Goal: Information Seeking & Learning: Check status

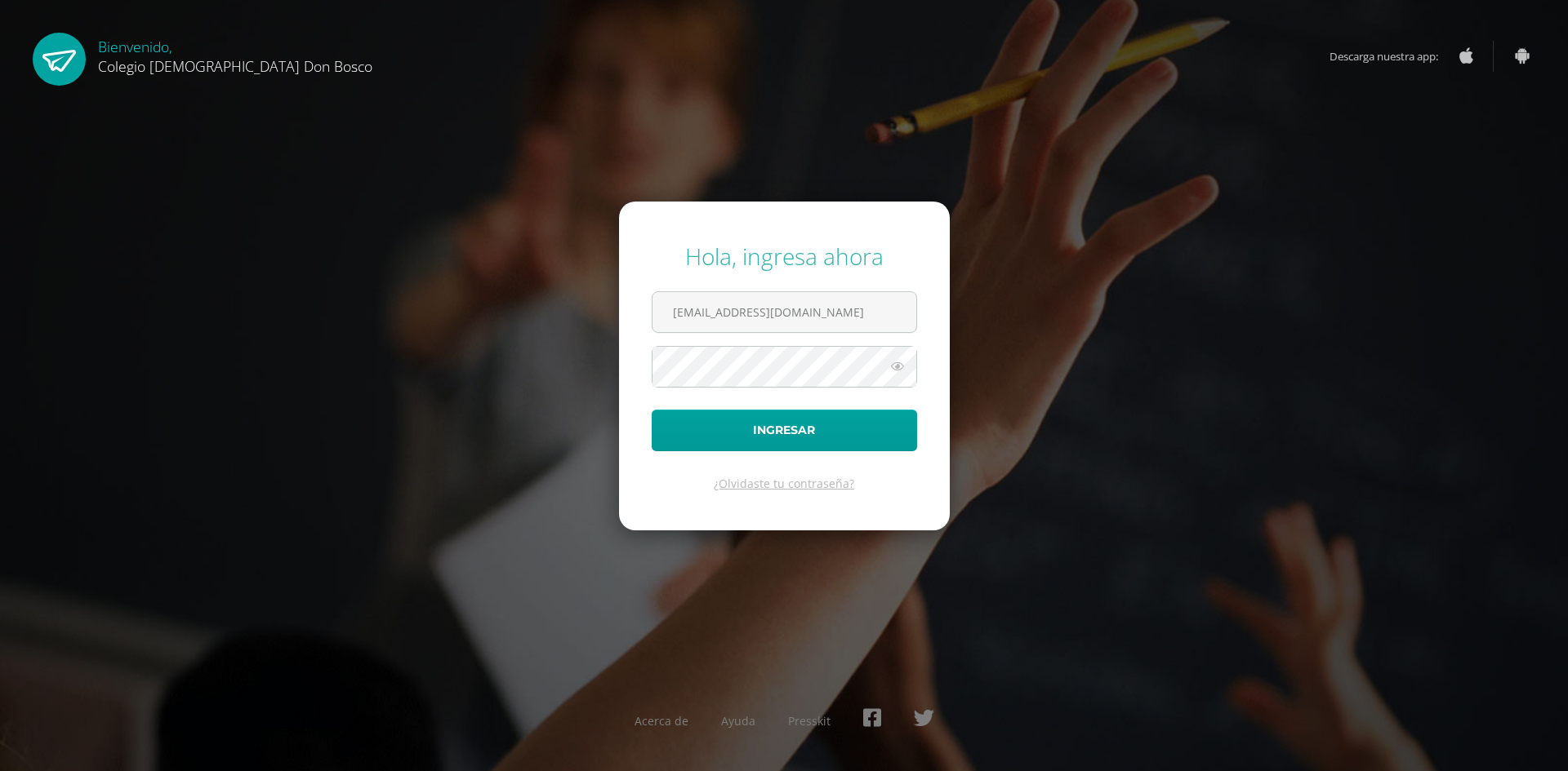
type input "jyecutedb25@gmail.com"
click at [651, 410] on button "Ingresar" at bounding box center [784, 431] width 266 height 41
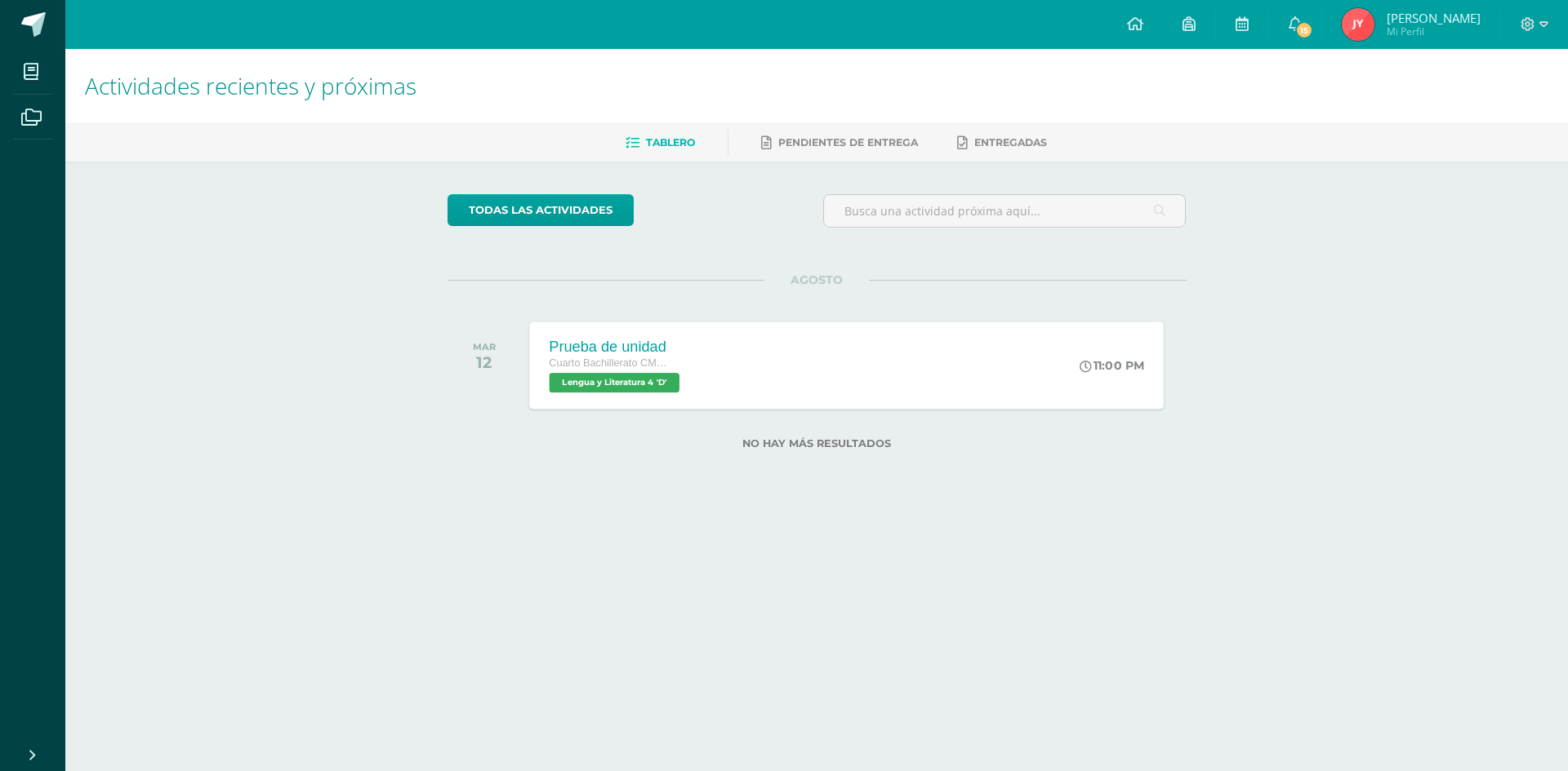
click at [703, 367] on div "Prueba de unidad Cuarto Bachillerato CMP Bachillerato en CCLL con Orientación e…" at bounding box center [616, 365] width 174 height 88
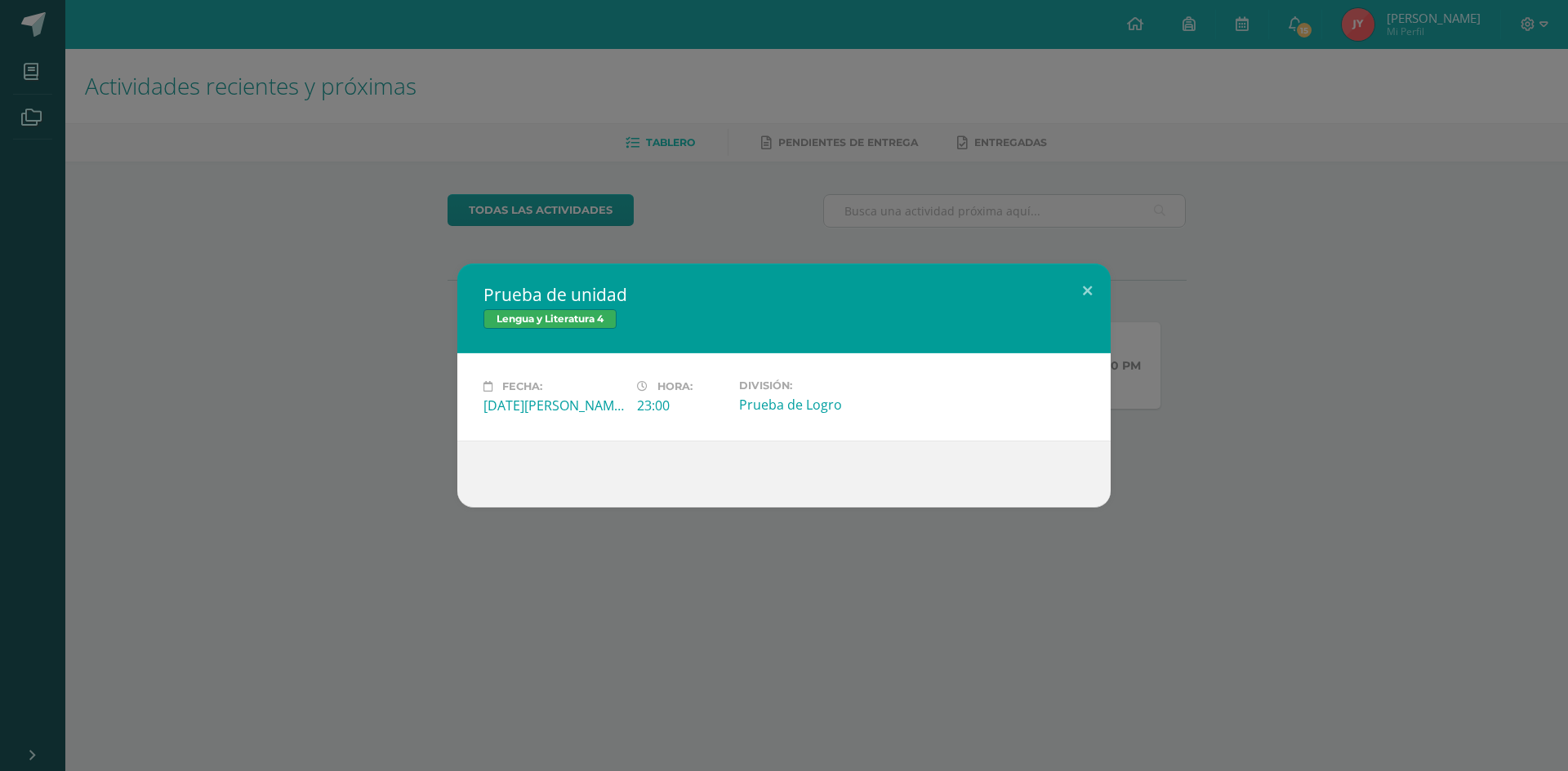
click at [1240, 440] on div "Prueba de unidad Lengua y Literatura 4 Fecha: [DATE][PERSON_NAME] Hora: 23:00 D…" at bounding box center [784, 386] width 1554 height 244
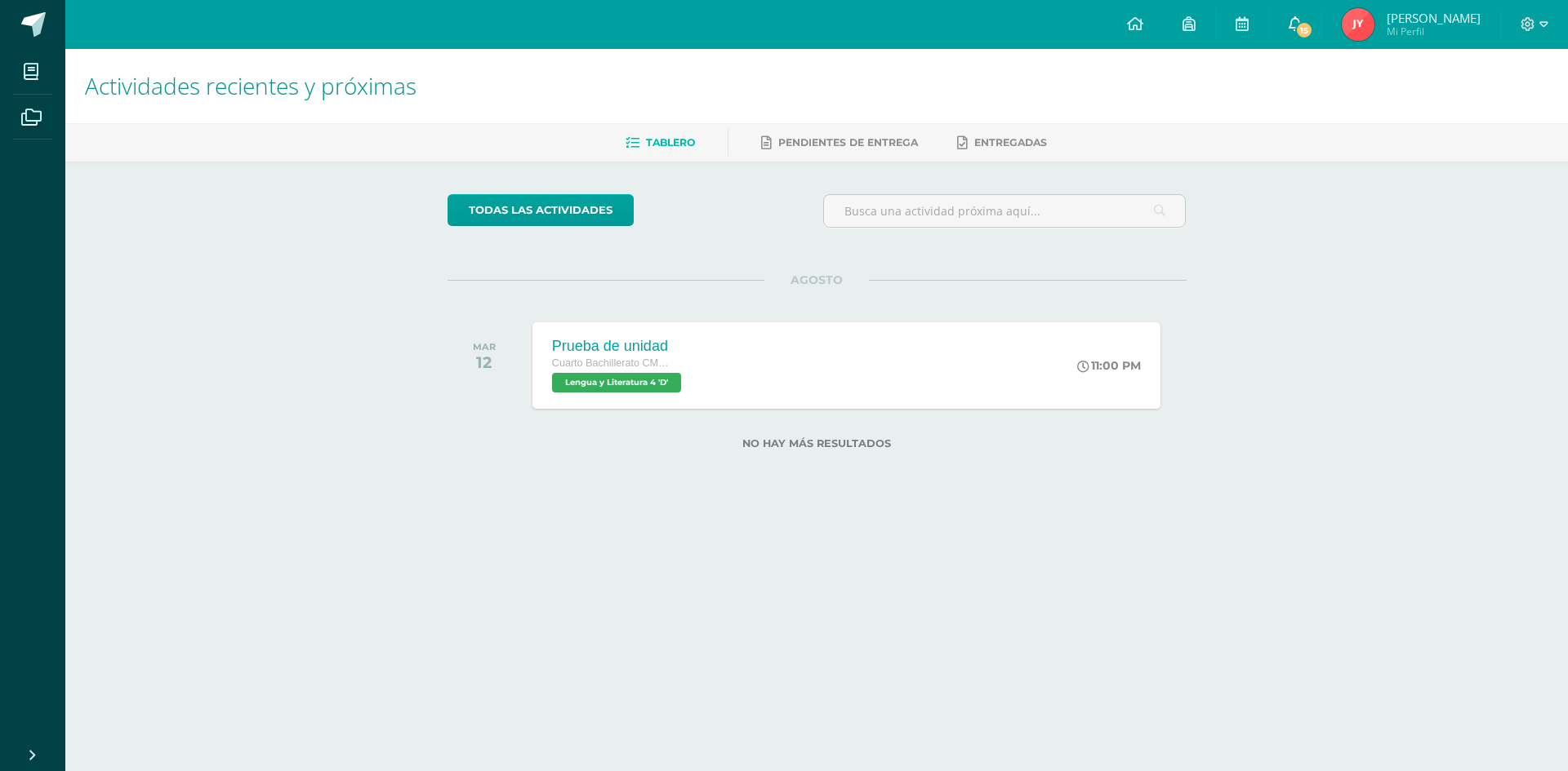
click at [1301, 20] on icon at bounding box center [1295, 24] width 13 height 15
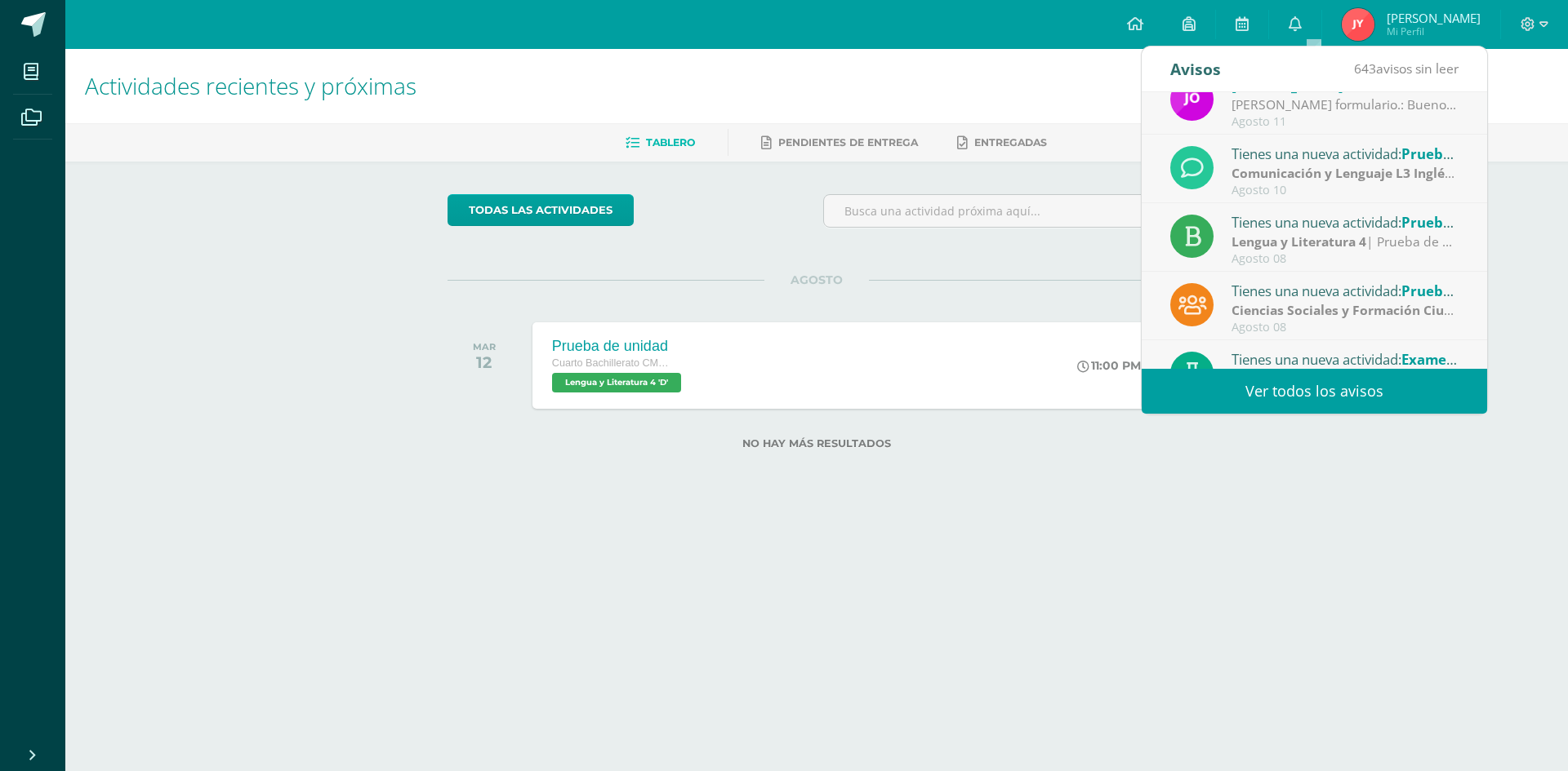
scroll to position [271, 0]
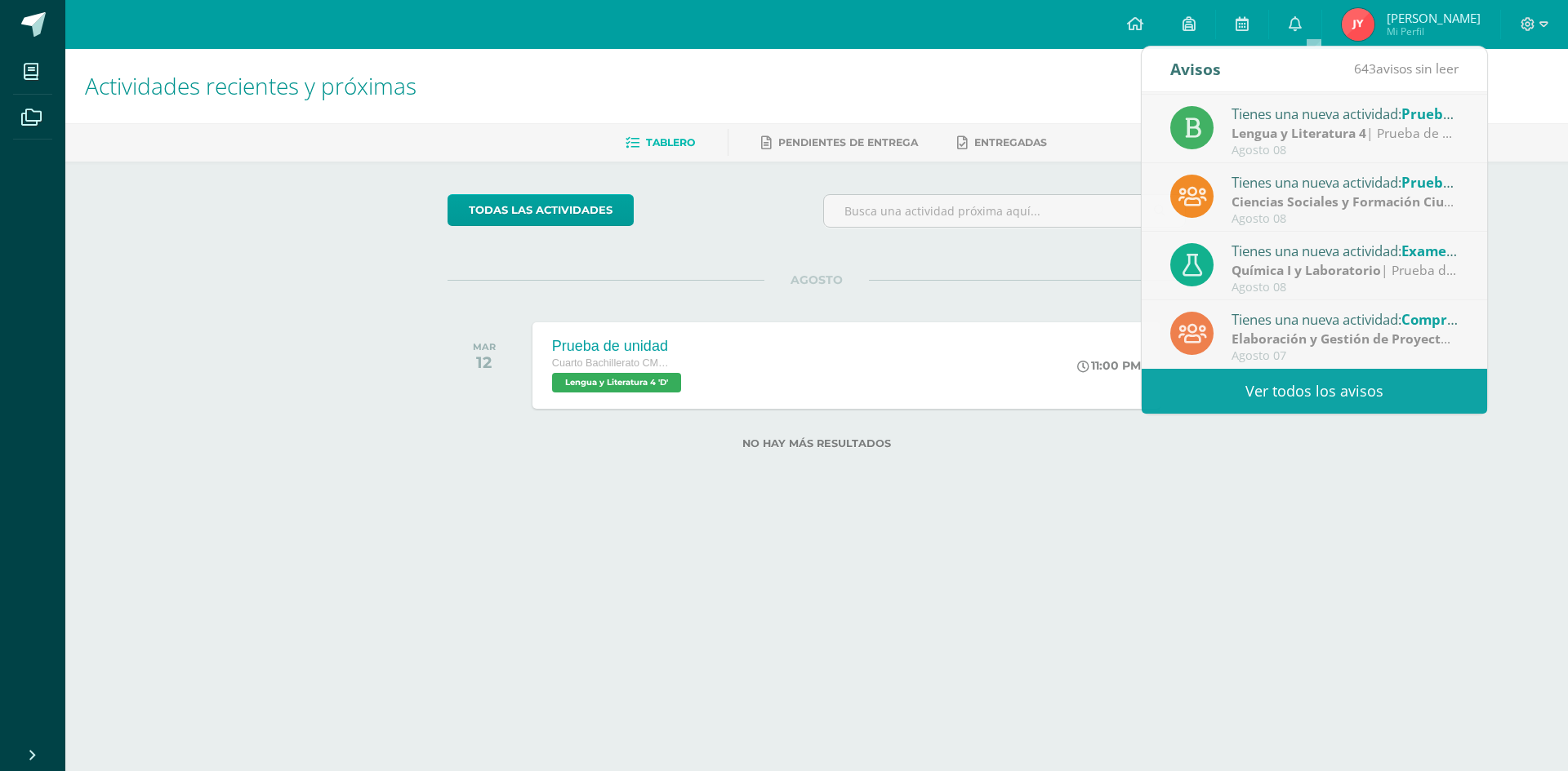
click at [1215, 502] on html "Hola José Emanuel, bienvenido a Edoo! Mis cursos Archivos Cerrar panel Biblia C…" at bounding box center [784, 251] width 1568 height 502
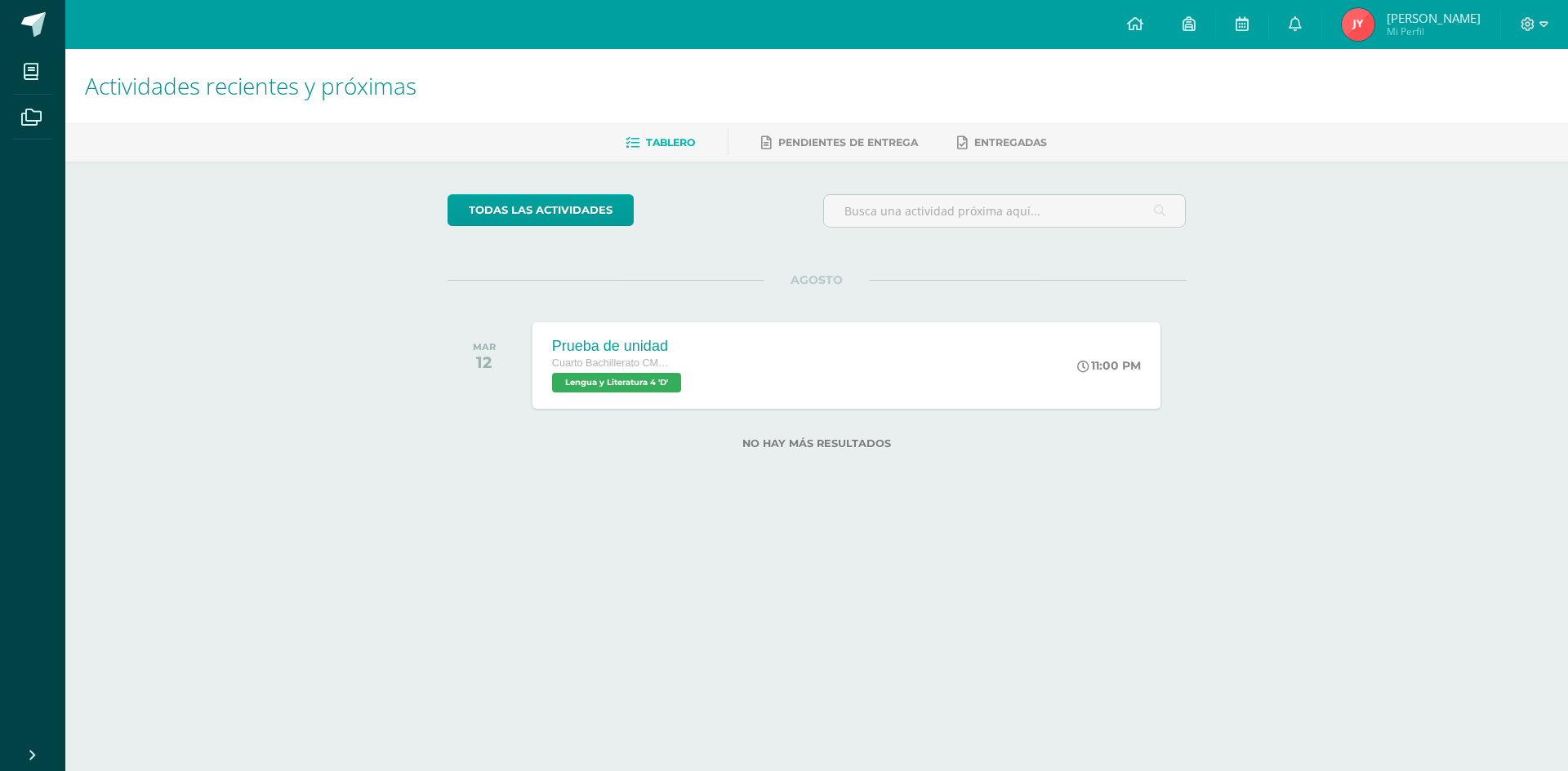
click at [1374, 30] on img at bounding box center [1357, 24] width 32 height 32
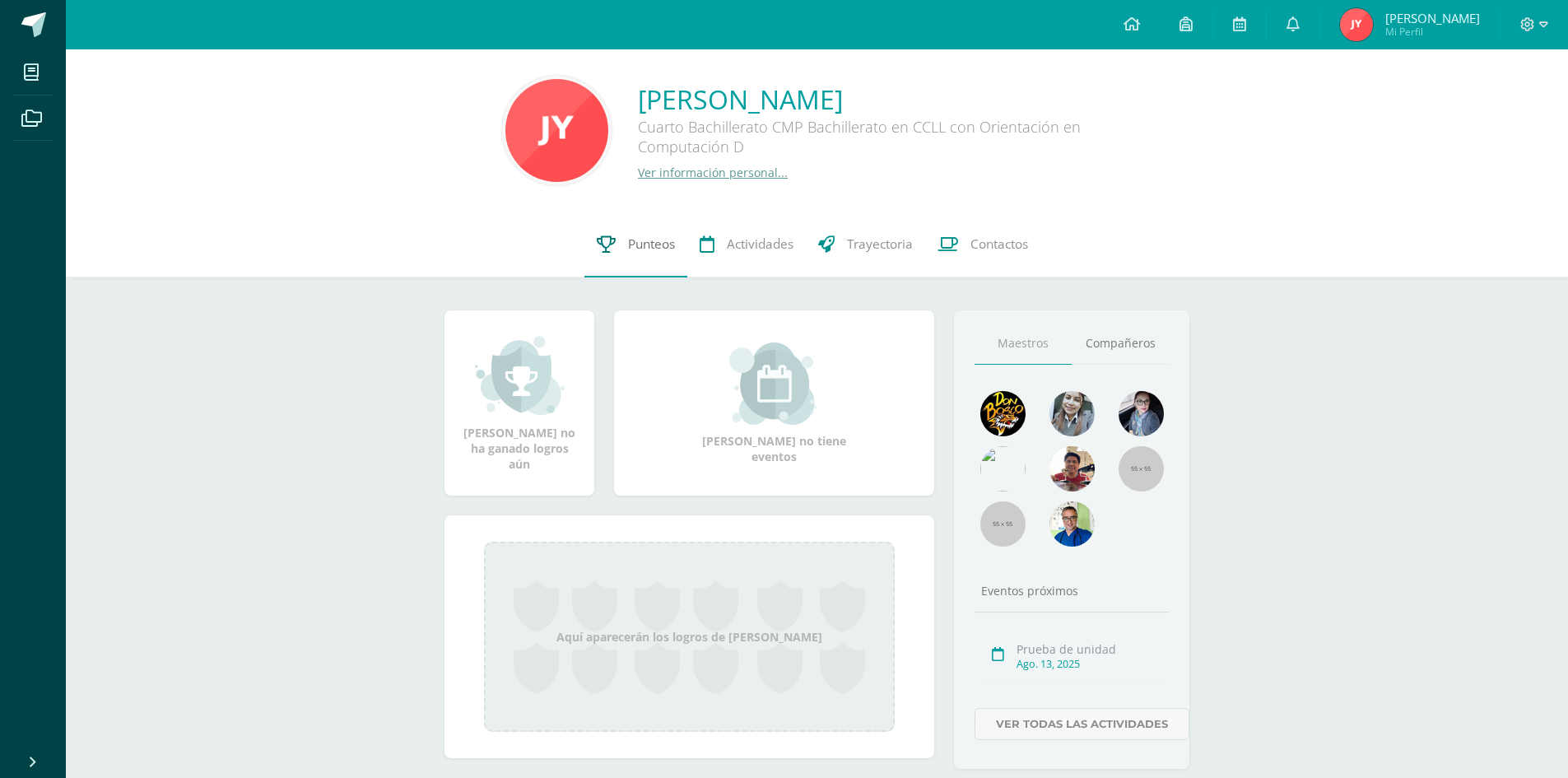
click at [640, 259] on link "Punteos" at bounding box center [636, 244] width 103 height 65
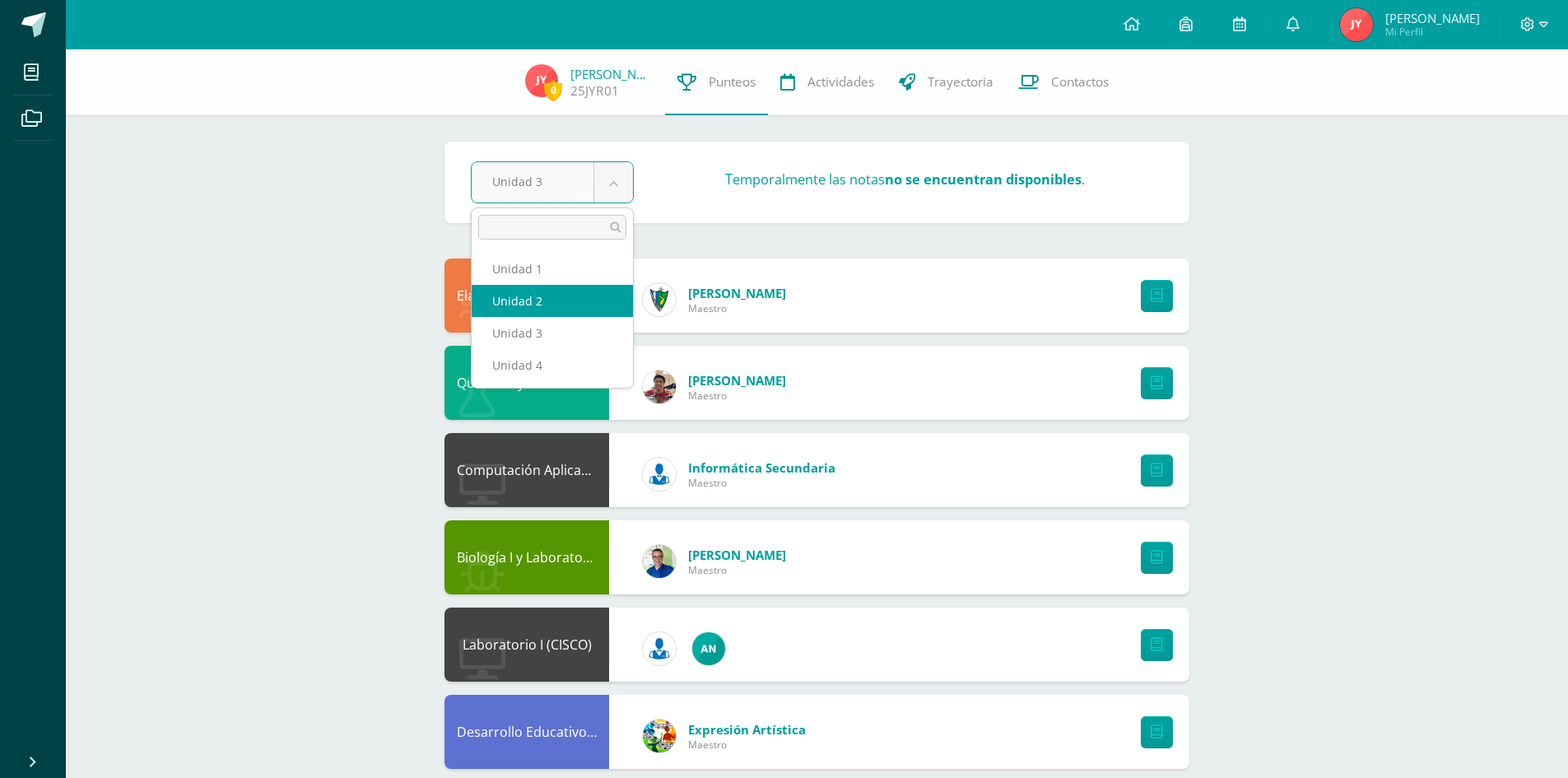
select select "Unidad 2"
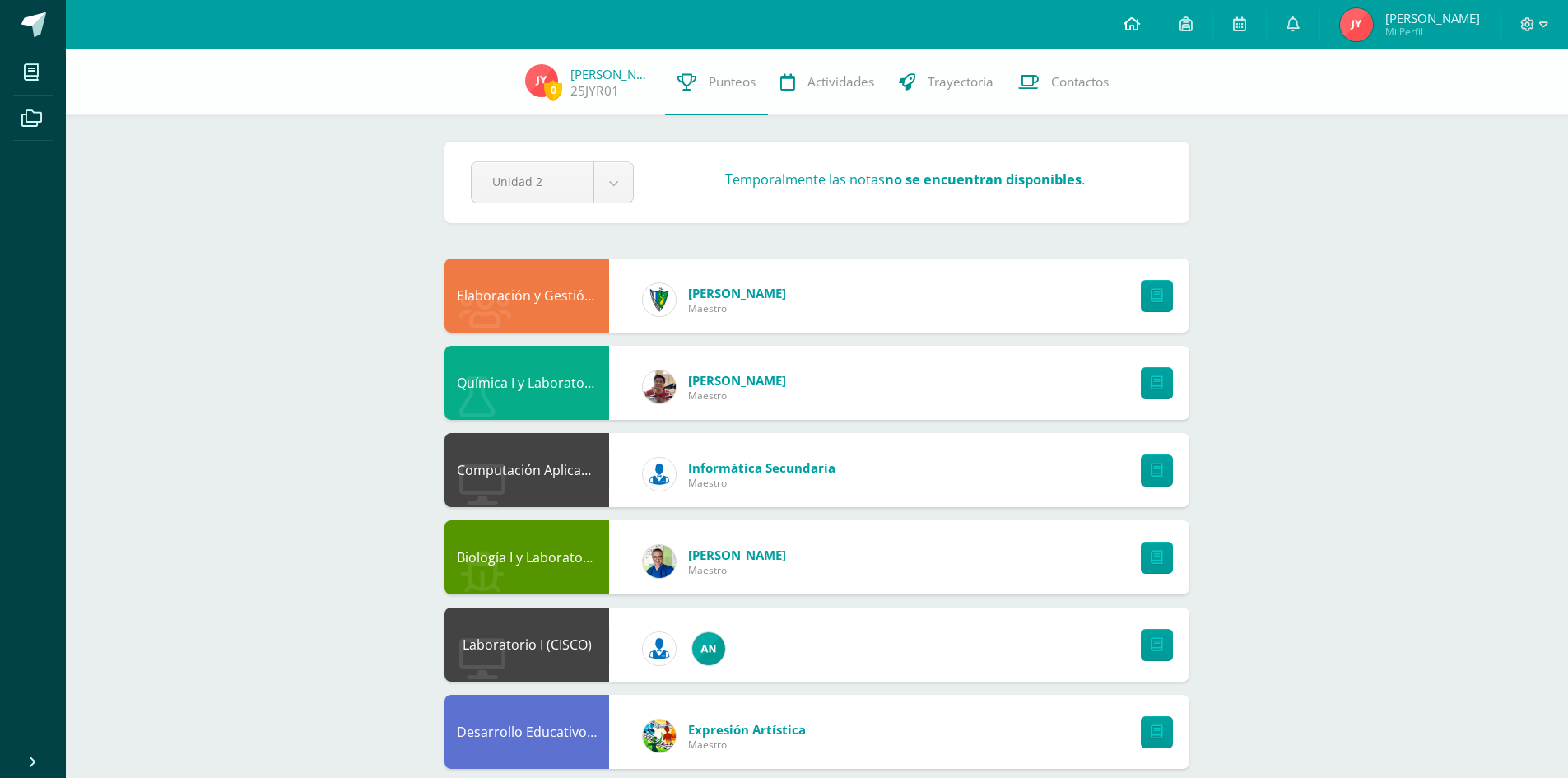
click at [1140, 20] on icon at bounding box center [1132, 24] width 17 height 15
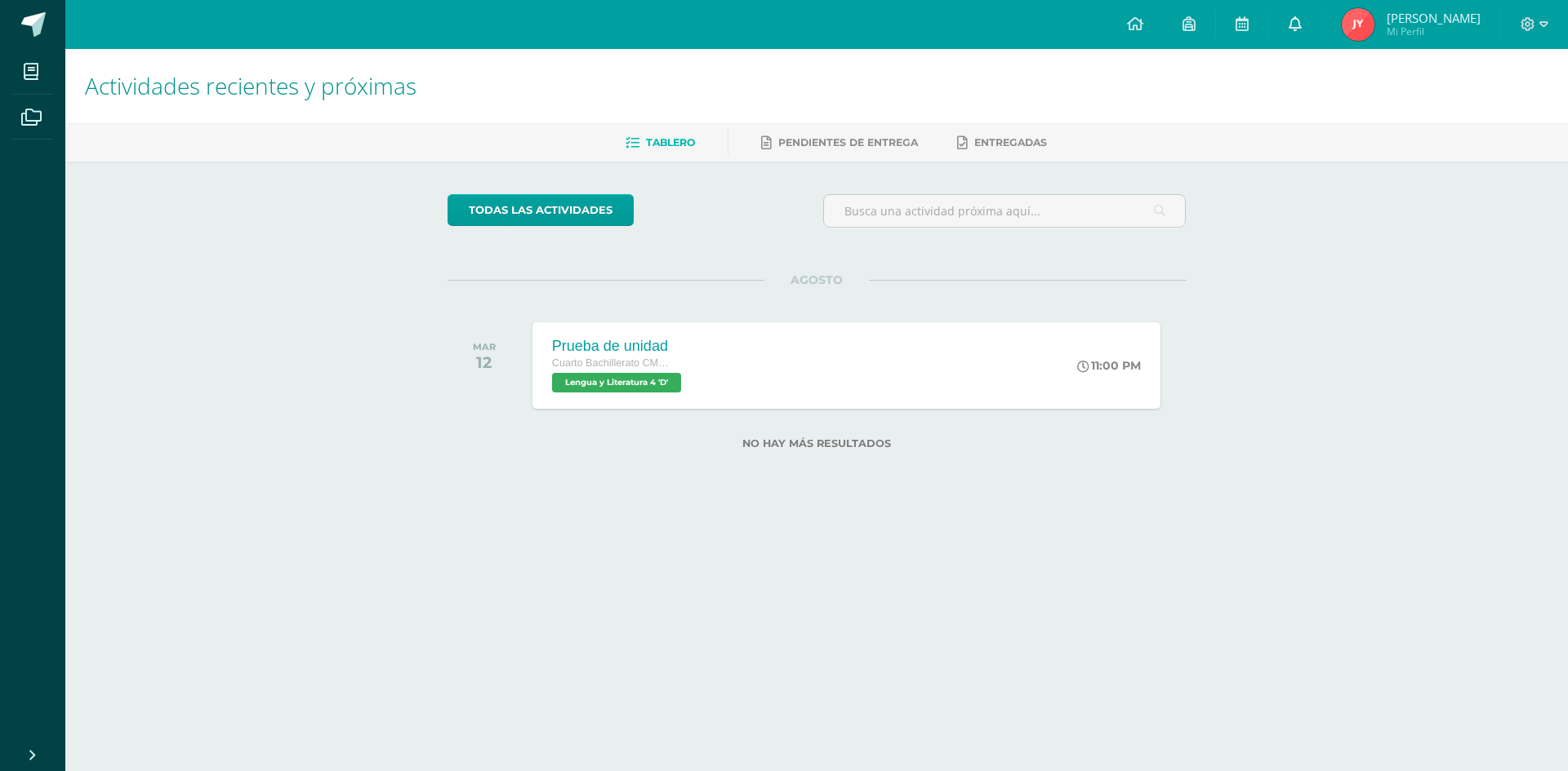
click at [1308, 14] on link at bounding box center [1295, 25] width 52 height 49
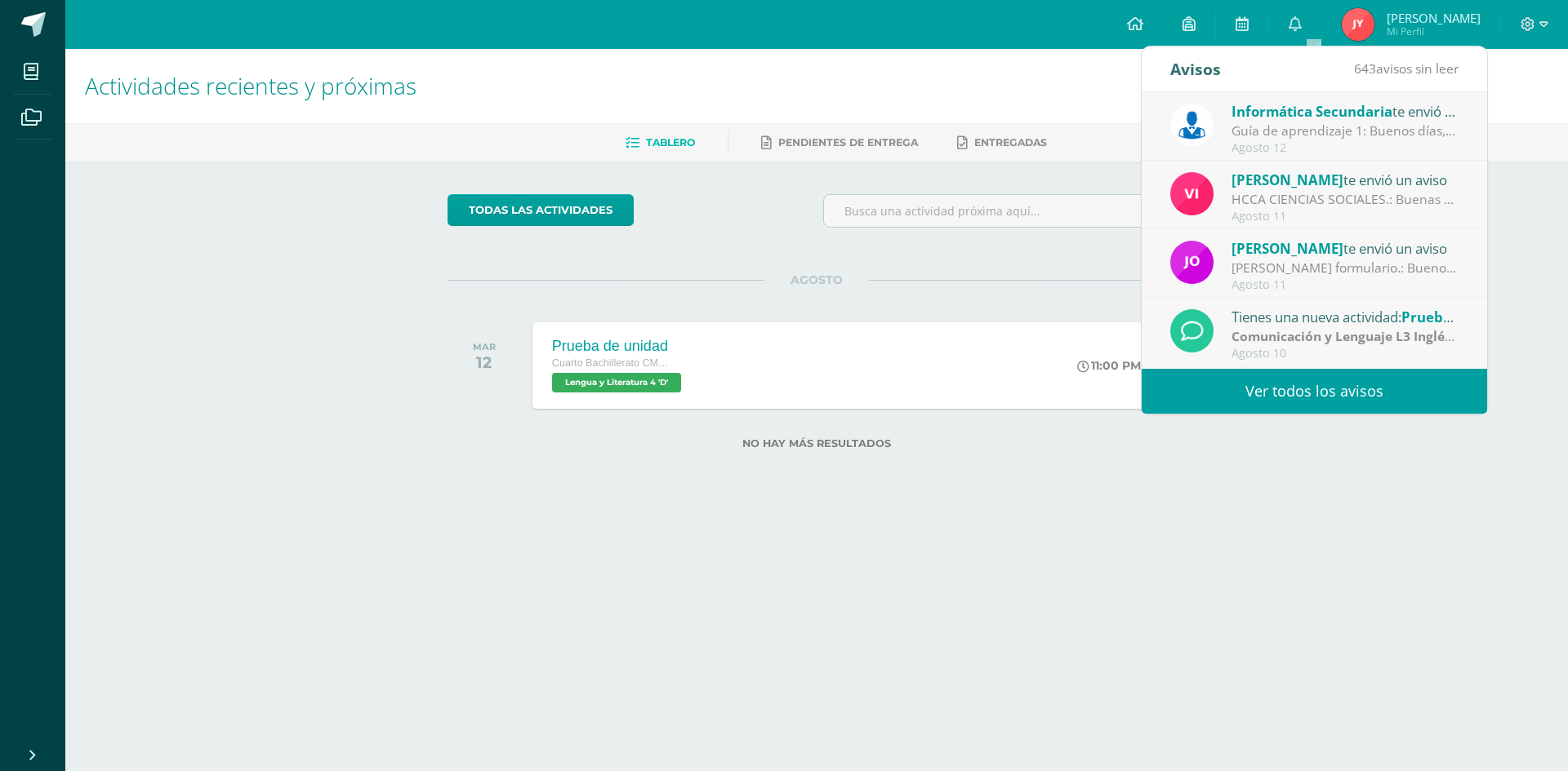
click at [1287, 381] on link "Ver todos los avisos" at bounding box center [1313, 391] width 345 height 45
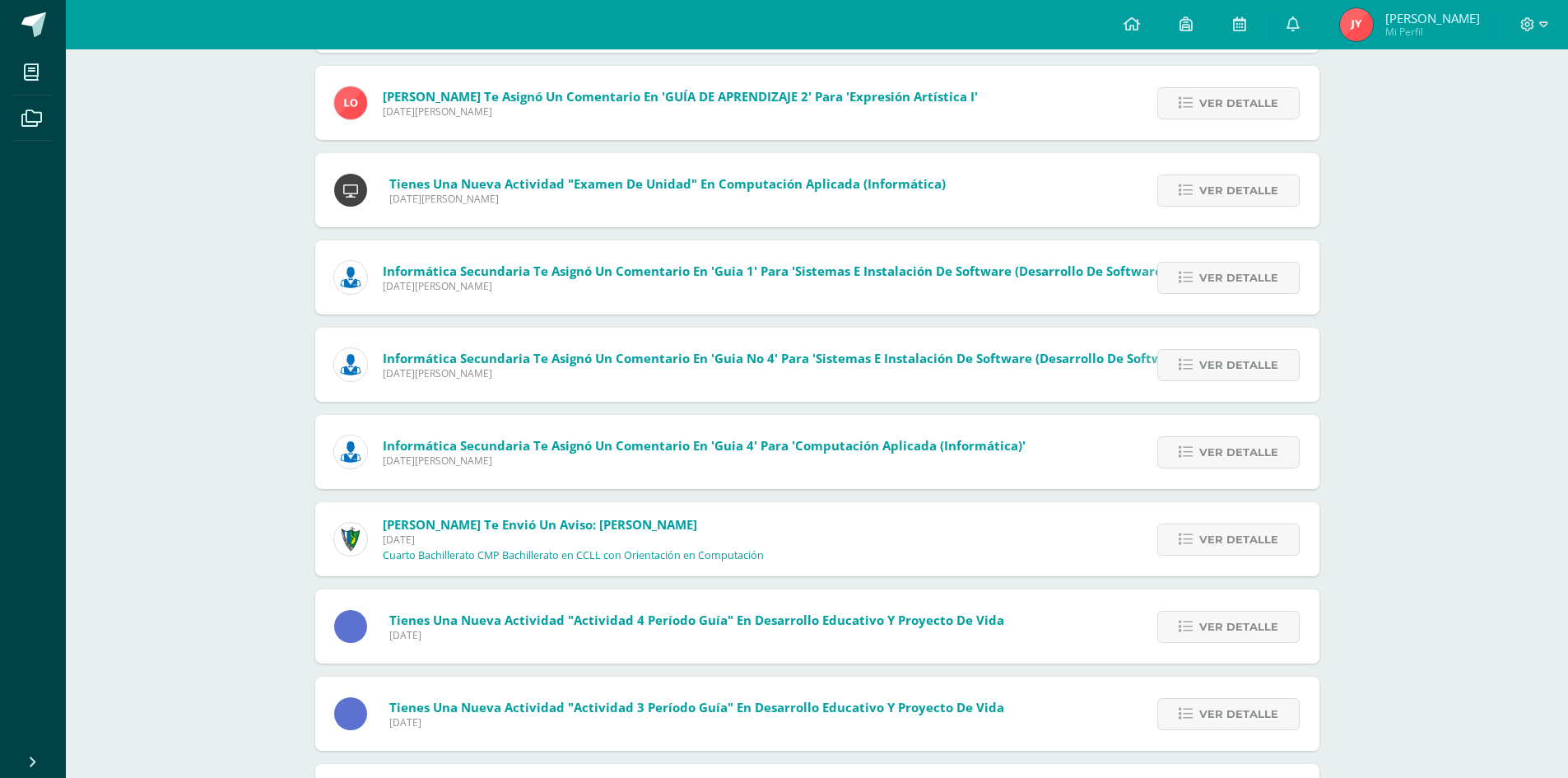
scroll to position [2143, 0]
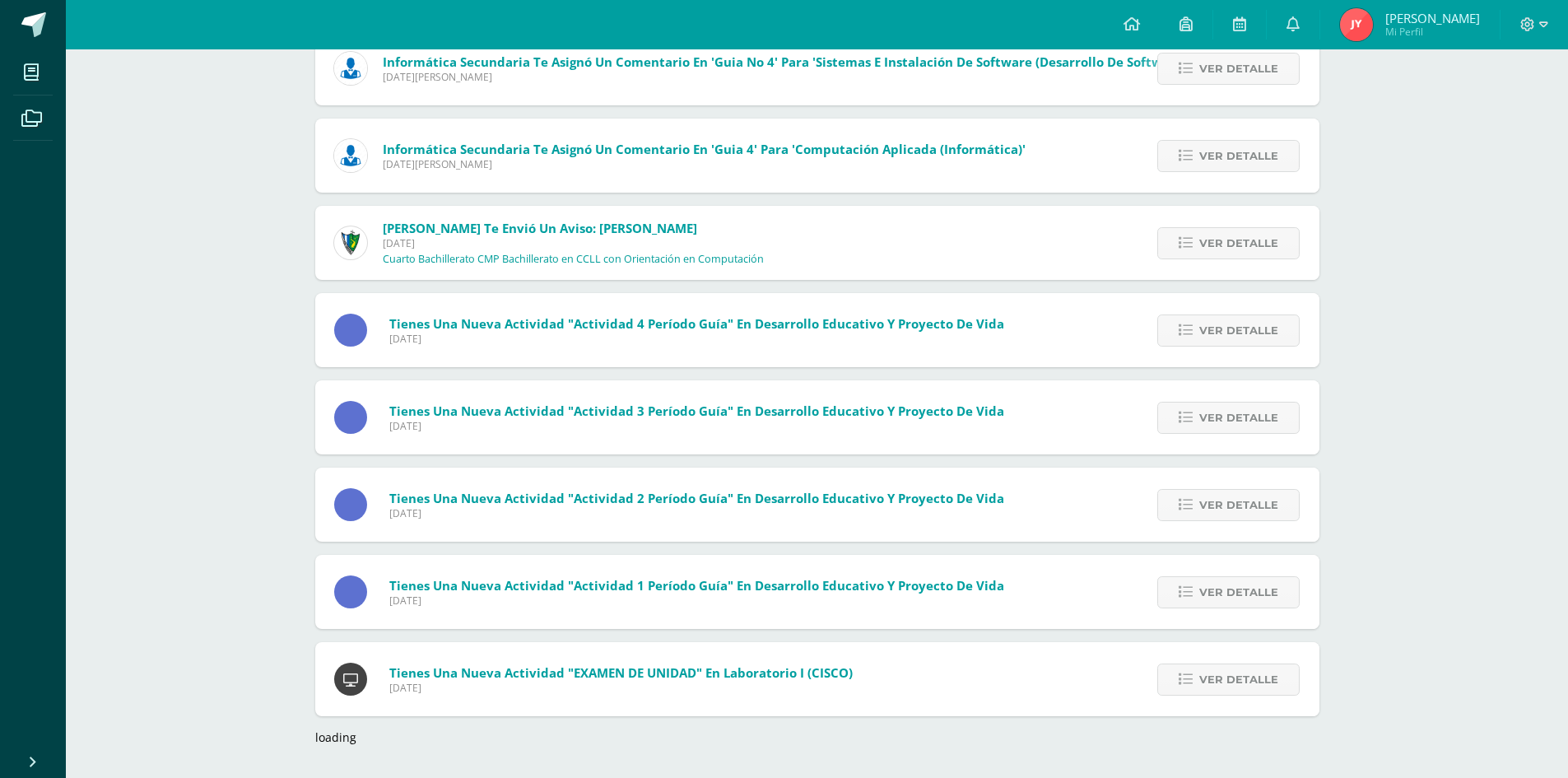
drag, startPoint x: 343, startPoint y: 451, endPoint x: 278, endPoint y: 449, distance: 65.0
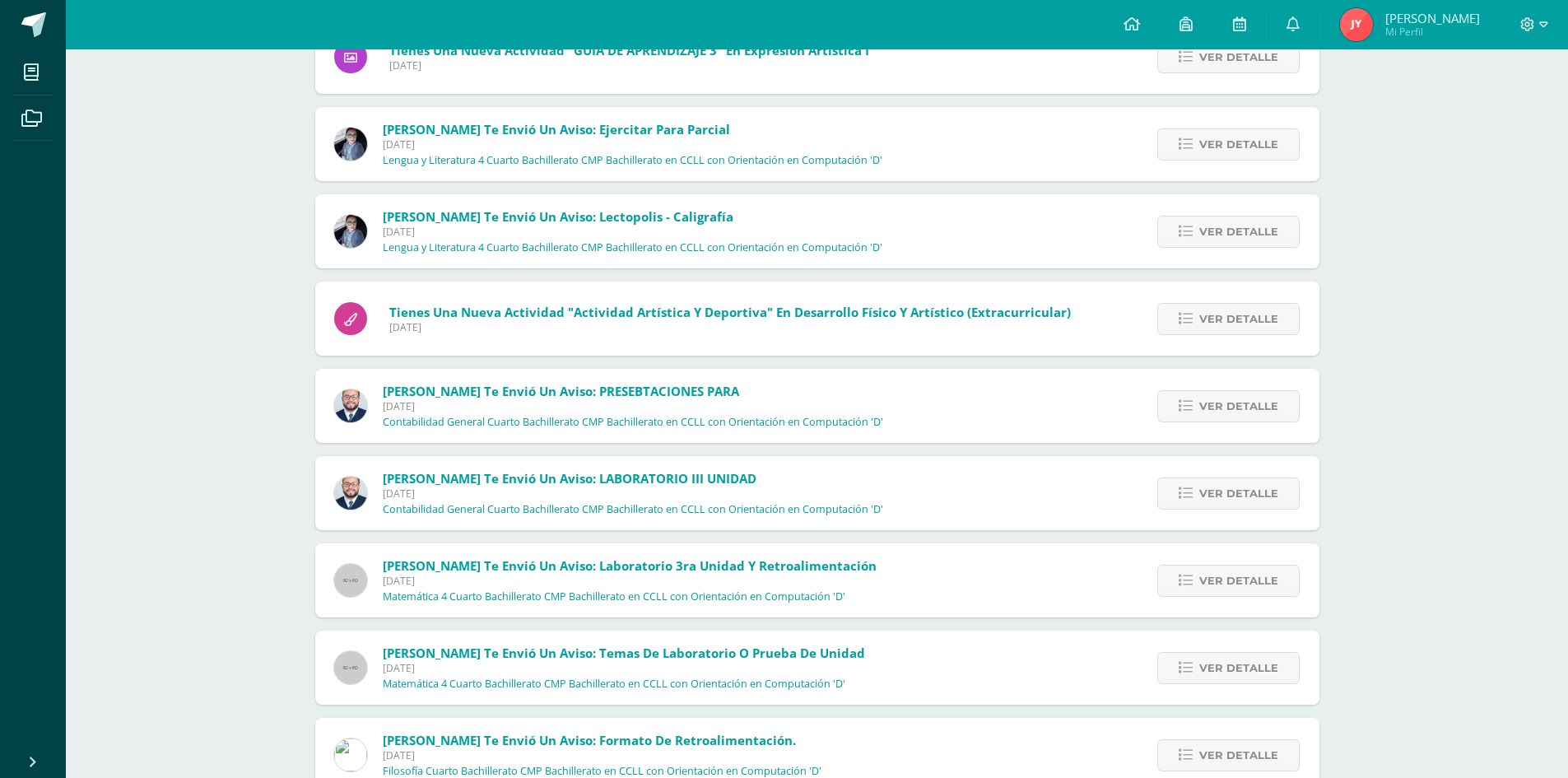
scroll to position [3889, 0]
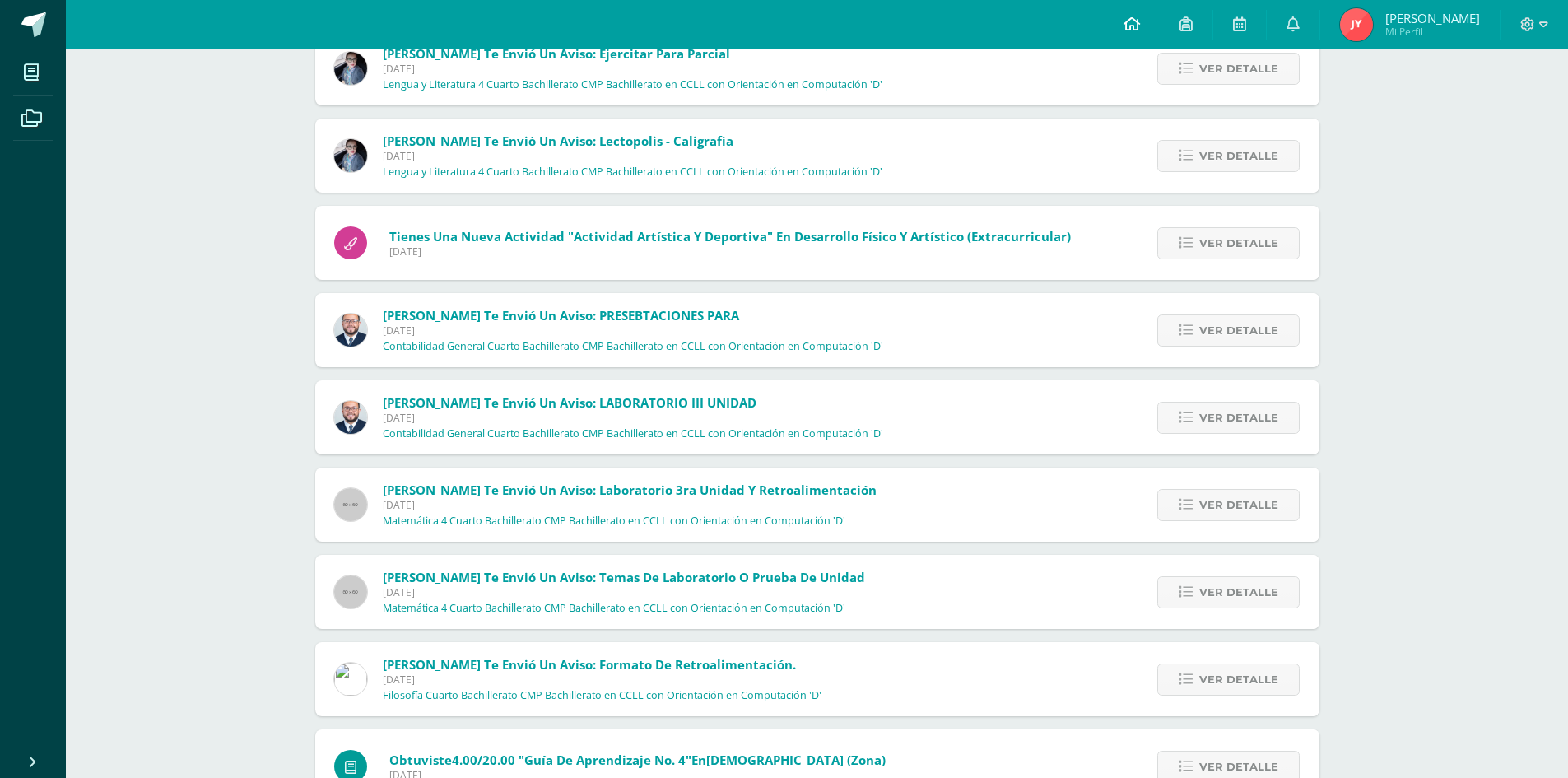
click at [1159, 22] on link at bounding box center [1132, 25] width 56 height 50
